Goal: Entertainment & Leisure: Consume media (video, audio)

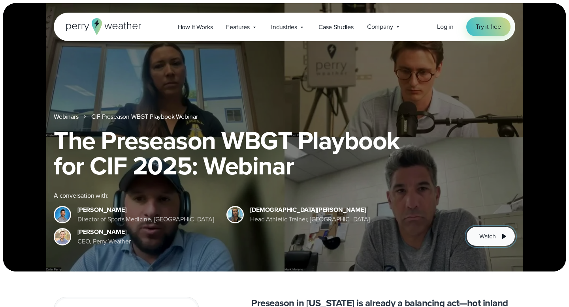
click at [486, 234] on span "Watch" at bounding box center [487, 236] width 17 height 9
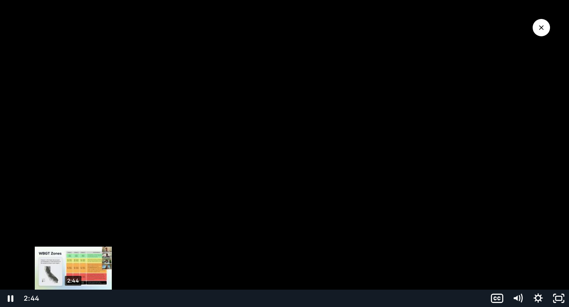
click at [73, 299] on div "2:44" at bounding box center [264, 298] width 433 height 17
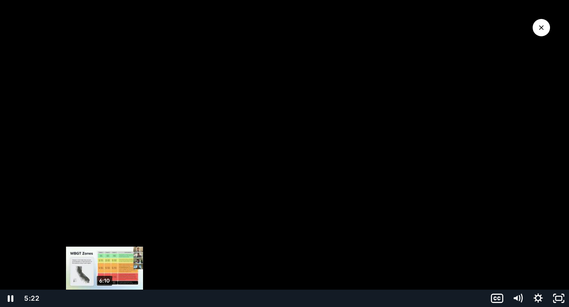
click at [105, 301] on div "6:10" at bounding box center [264, 298] width 433 height 17
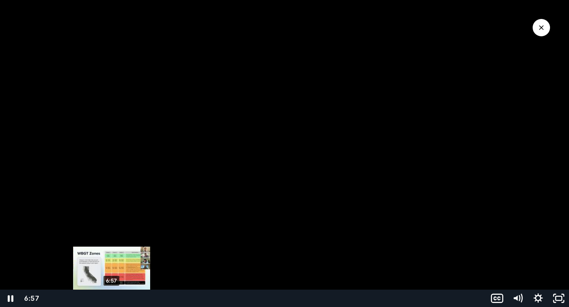
click at [112, 300] on div "6:57" at bounding box center [264, 298] width 433 height 17
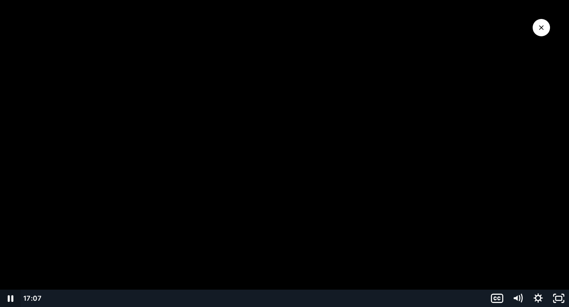
click at [10, 297] on icon "Pause" at bounding box center [10, 298] width 21 height 17
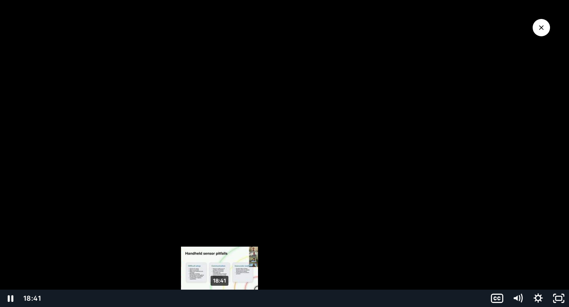
click at [220, 299] on div "18:41" at bounding box center [264, 298] width 433 height 17
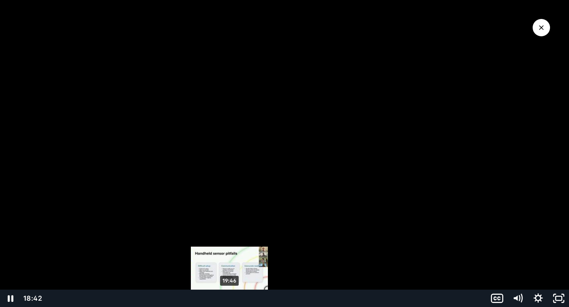
click at [230, 299] on div "19:46" at bounding box center [264, 298] width 433 height 17
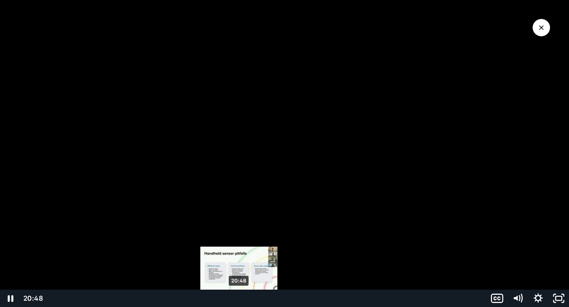
click at [239, 299] on div "20:48" at bounding box center [264, 298] width 433 height 17
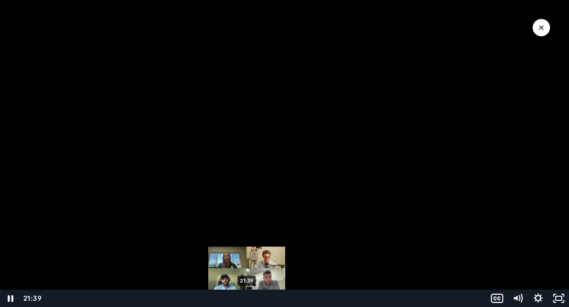
click at [247, 299] on div "21:39" at bounding box center [264, 298] width 433 height 17
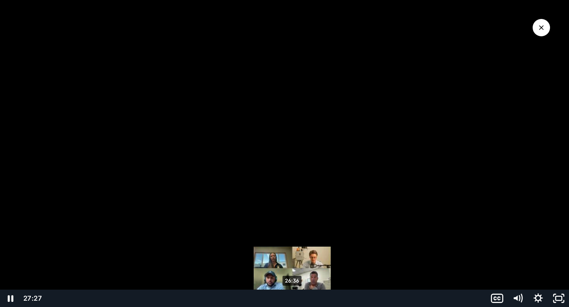
click at [292, 299] on div "26:36" at bounding box center [264, 298] width 433 height 17
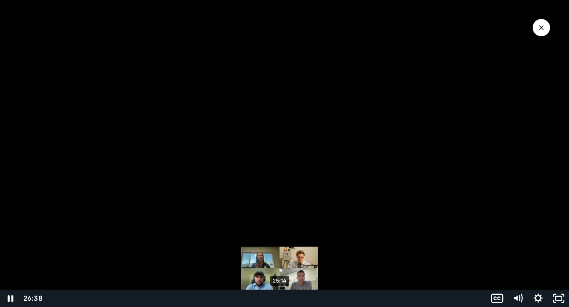
click at [280, 299] on div "25:14" at bounding box center [264, 298] width 433 height 17
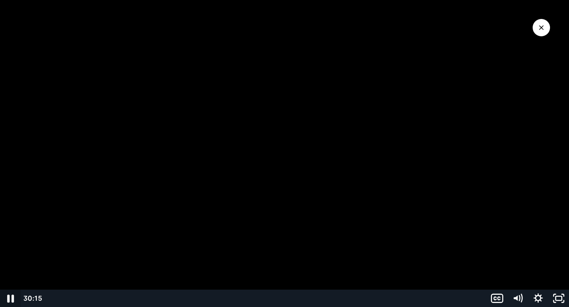
click at [9, 298] on icon "Pause" at bounding box center [10, 299] width 7 height 8
click at [10, 299] on icon "Play Video" at bounding box center [11, 298] width 6 height 9
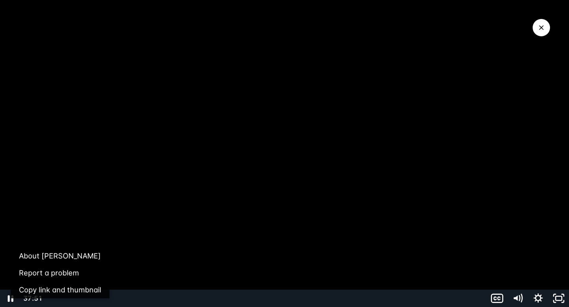
click at [168, 272] on div at bounding box center [284, 153] width 569 height 307
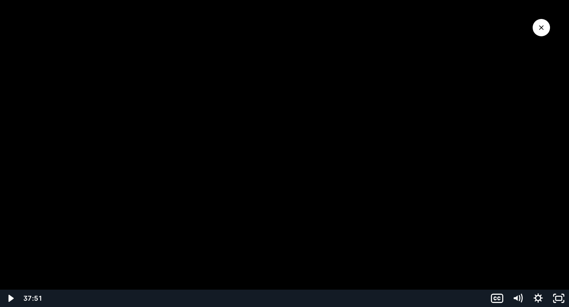
click at [168, 272] on div at bounding box center [284, 153] width 569 height 307
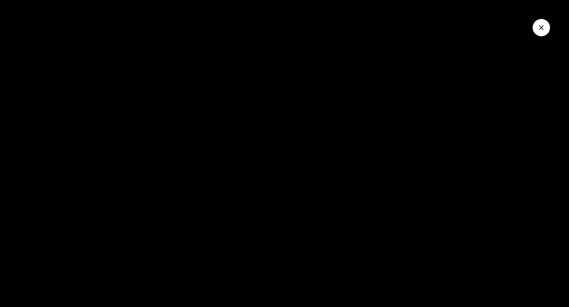
click at [0, 0] on button "Pause: A Preseason WBGT Playbook For CIF Schools (2025)" at bounding box center [0, 0] width 0 height 0
click at [0, 0] on button "Play Video: A Preseason WBGT Playbook For CIF Schools (2025)" at bounding box center [0, 0] width 0 height 0
